Goal: Find specific page/section: Find specific page/section

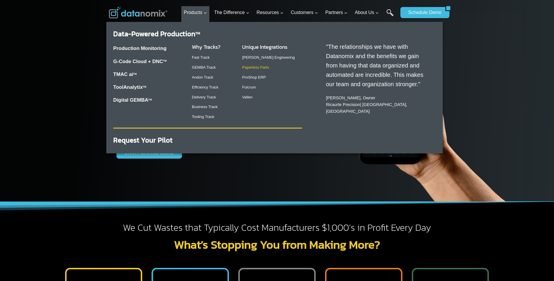
click at [257, 67] on link "Paperless Parts" at bounding box center [255, 67] width 27 height 4
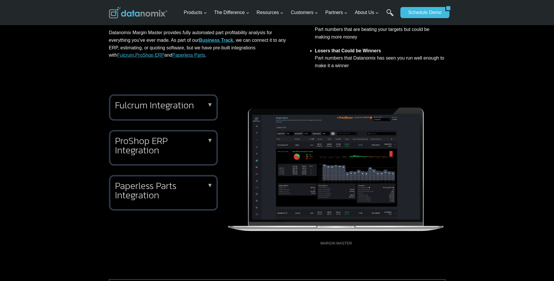
scroll to position [204, 0]
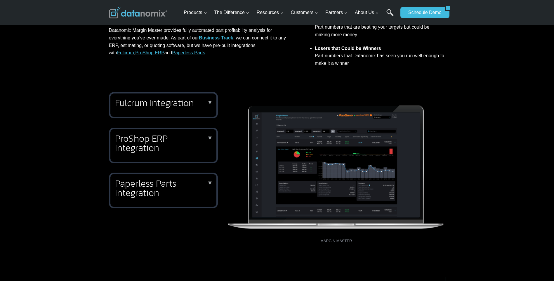
click at [211, 182] on p "▼" at bounding box center [210, 183] width 6 height 2
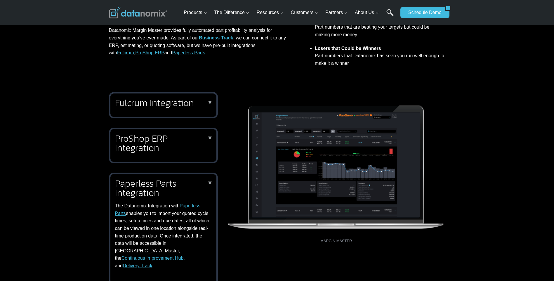
click at [212, 101] on p "▼" at bounding box center [210, 102] width 6 height 2
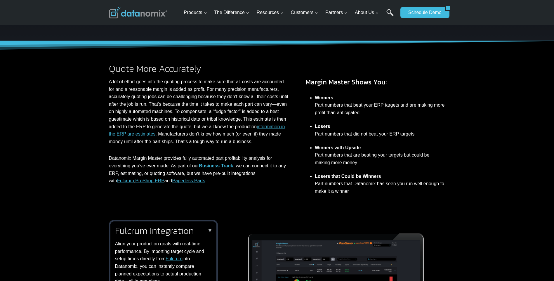
scroll to position [0, 0]
